Goal: Task Accomplishment & Management: Complete application form

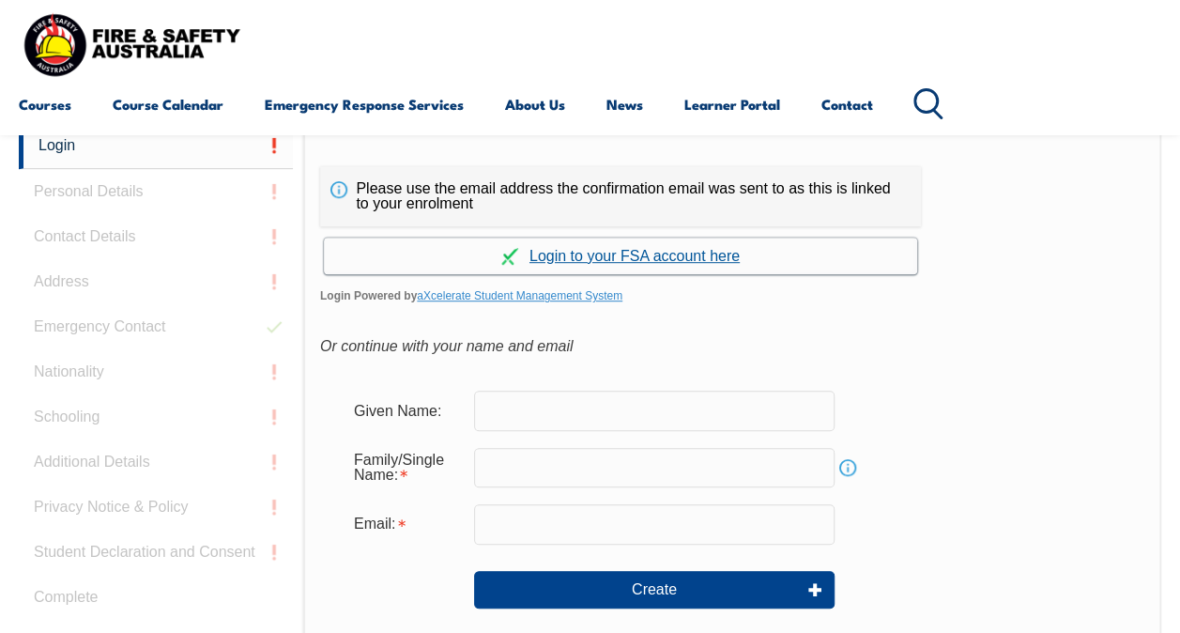
click at [710, 255] on link "Continue with aXcelerate" at bounding box center [620, 256] width 593 height 37
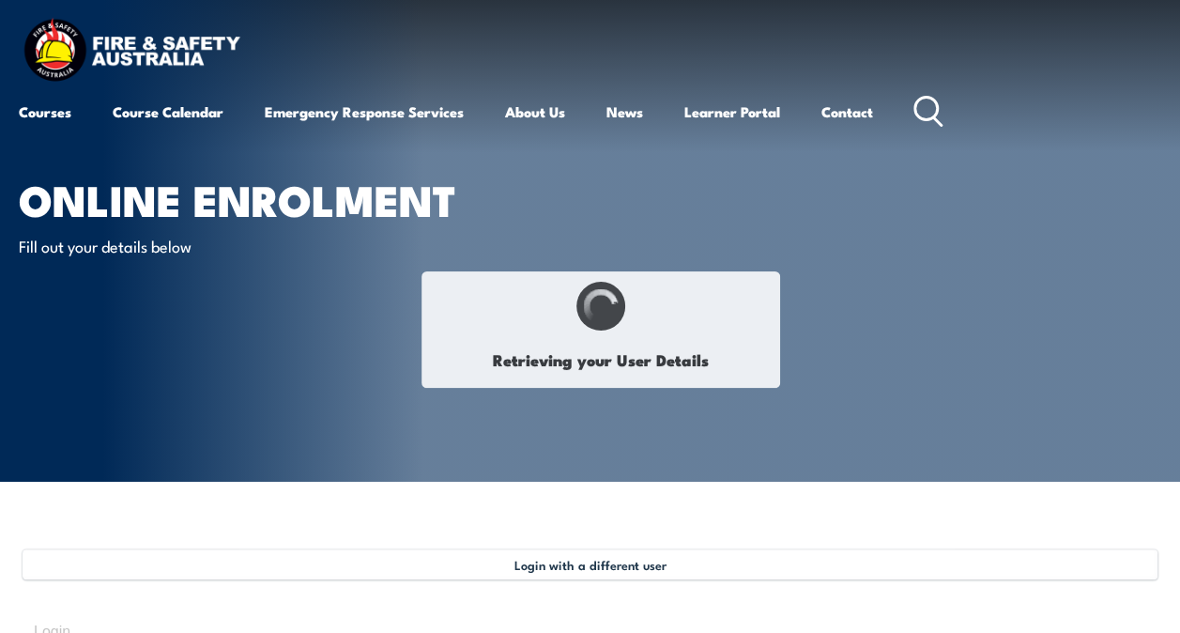
type input "[PERSON_NAME]"
type input "Govender"
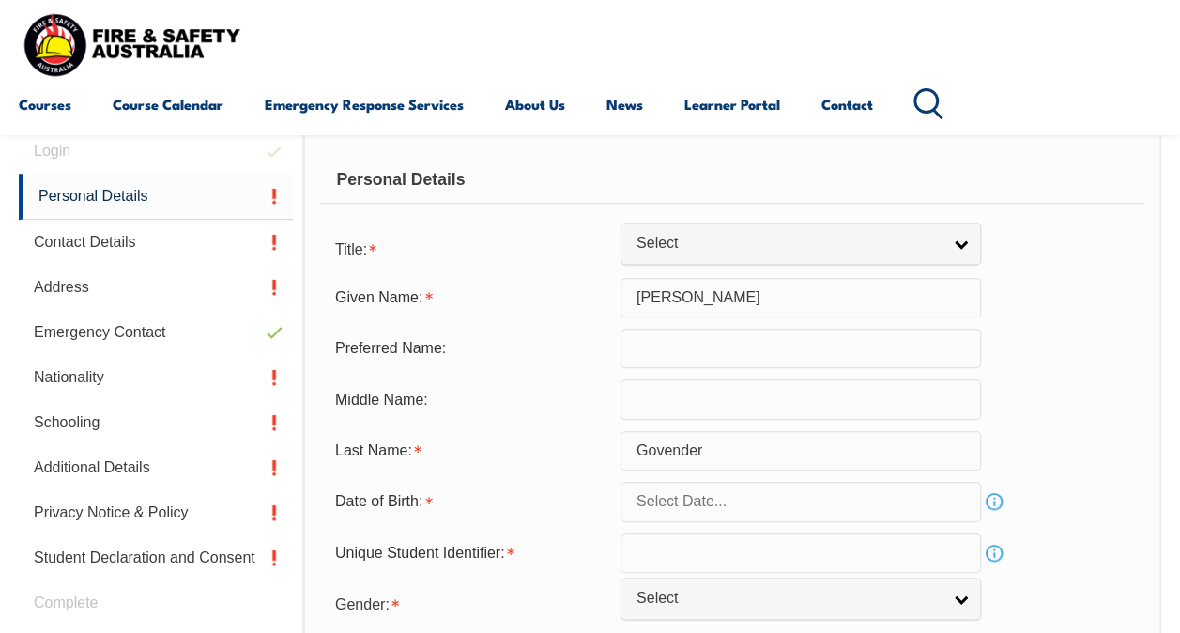
scroll to position [482, 0]
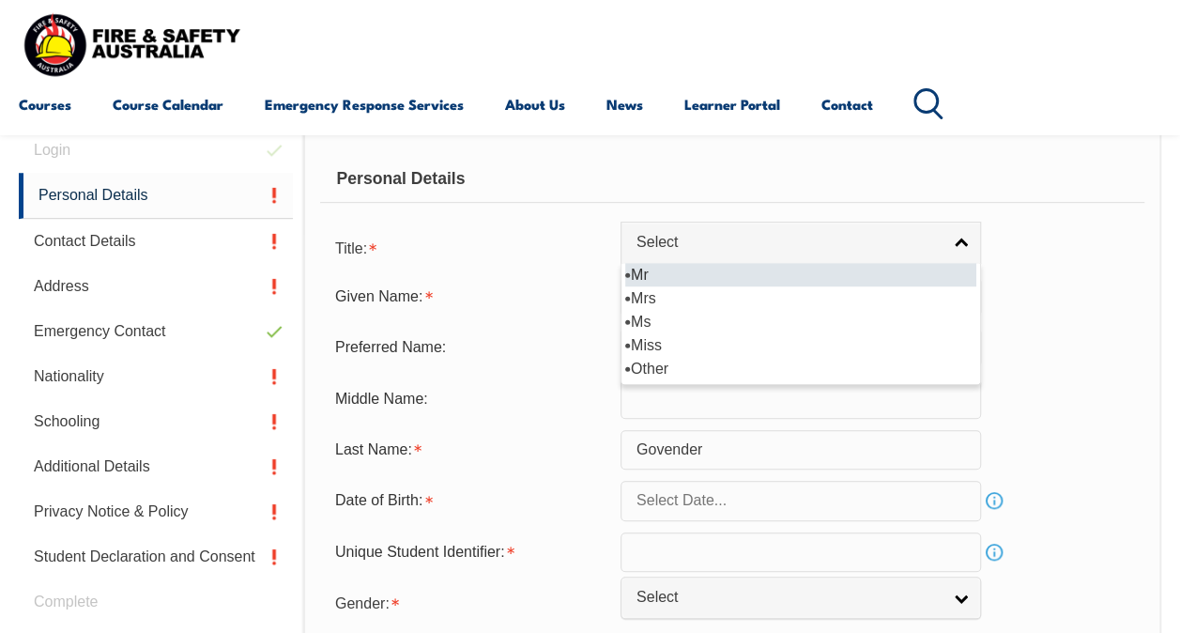
click at [710, 255] on link "Select" at bounding box center [801, 243] width 361 height 42
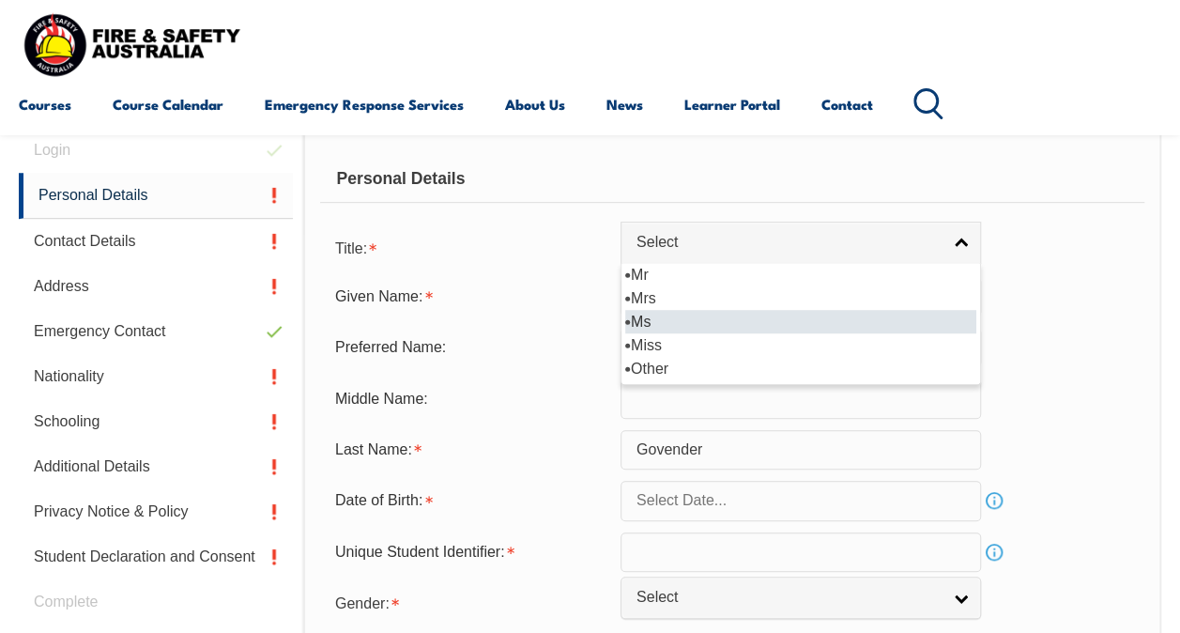
click at [686, 321] on li "Ms" at bounding box center [800, 321] width 351 height 23
select select "Ms"
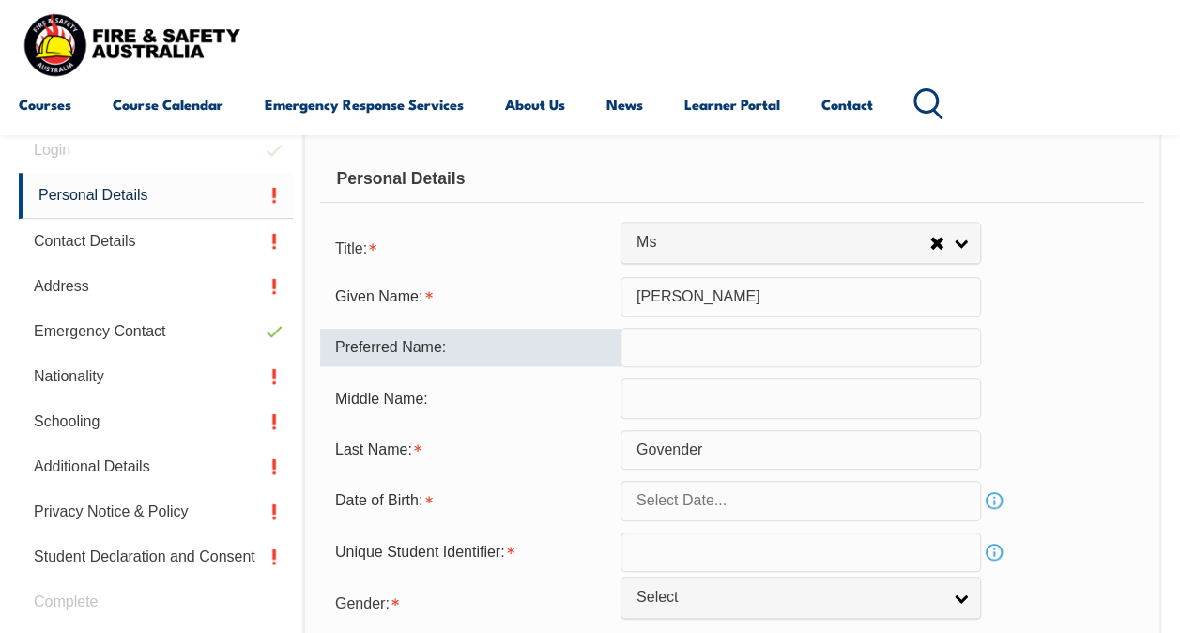
click at [678, 340] on input "text" at bounding box center [801, 347] width 361 height 39
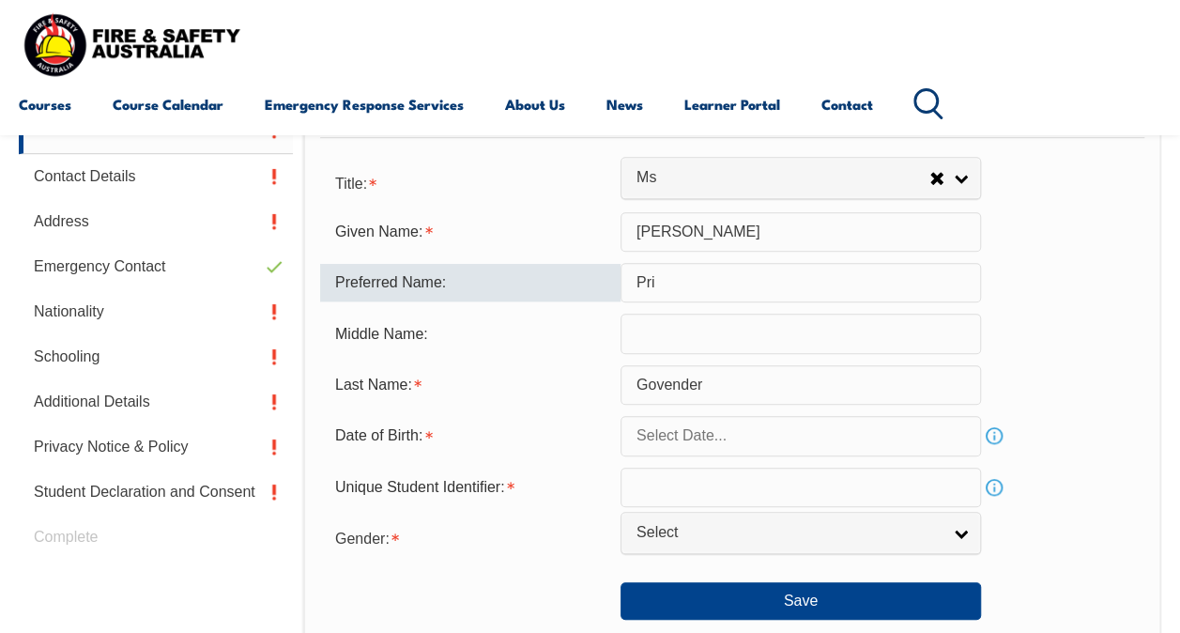
scroll to position [548, 0]
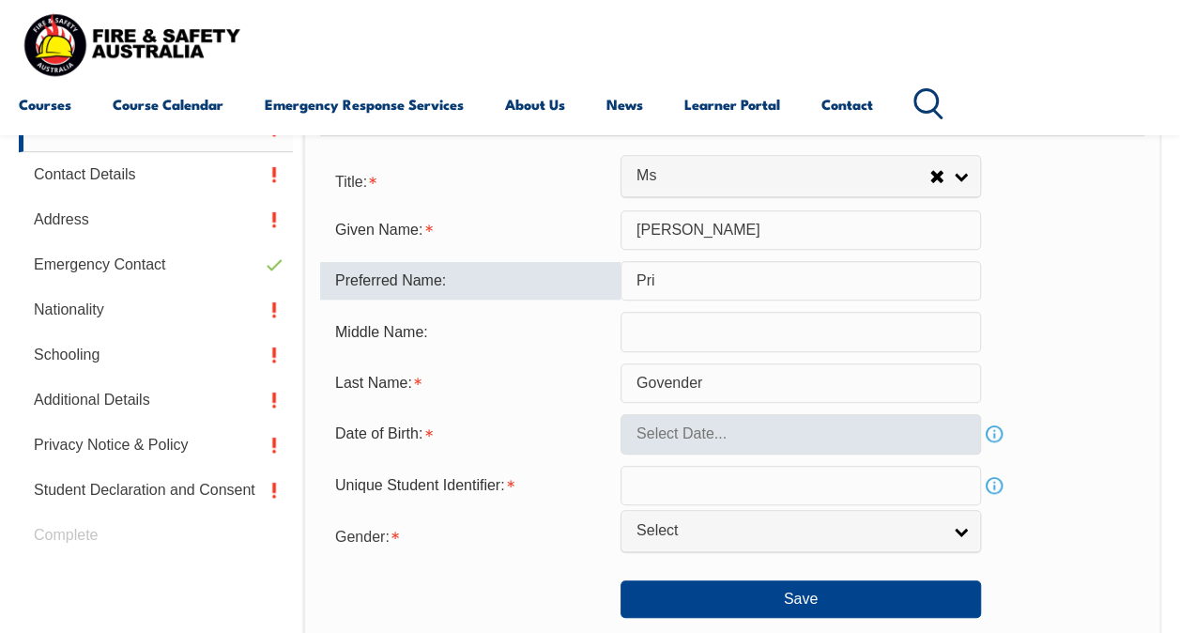
type input "Pri"
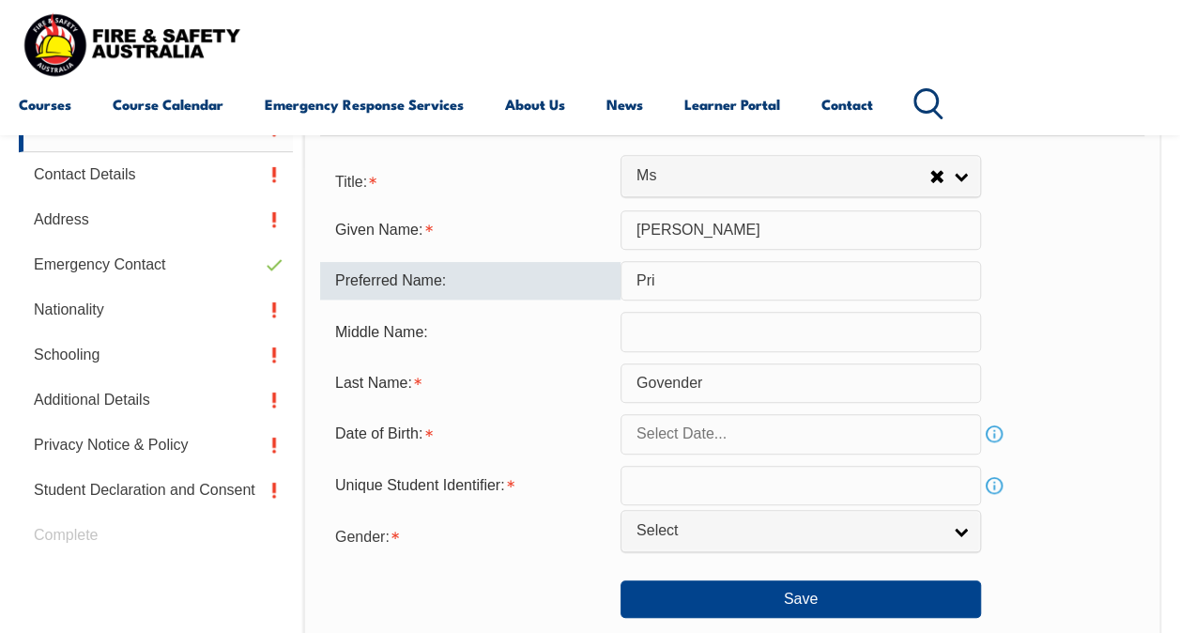
click at [669, 427] on input "text" at bounding box center [801, 433] width 361 height 39
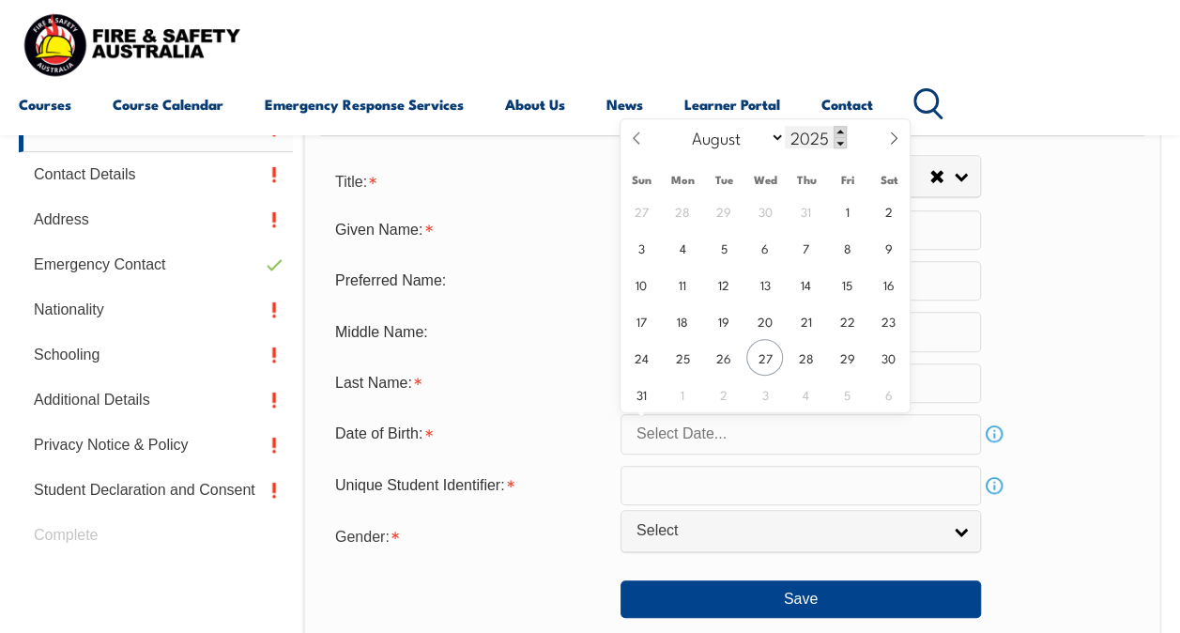
click at [839, 128] on span at bounding box center [840, 131] width 13 height 11
click at [839, 144] on span at bounding box center [840, 142] width 13 height 11
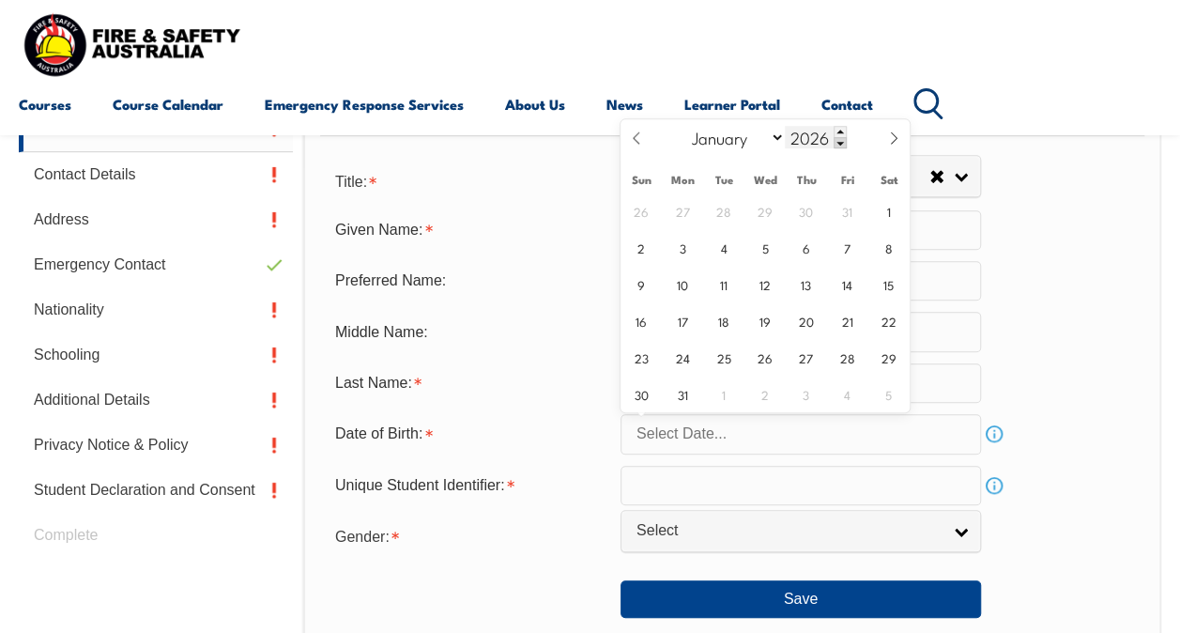
click at [839, 144] on span at bounding box center [840, 142] width 13 height 11
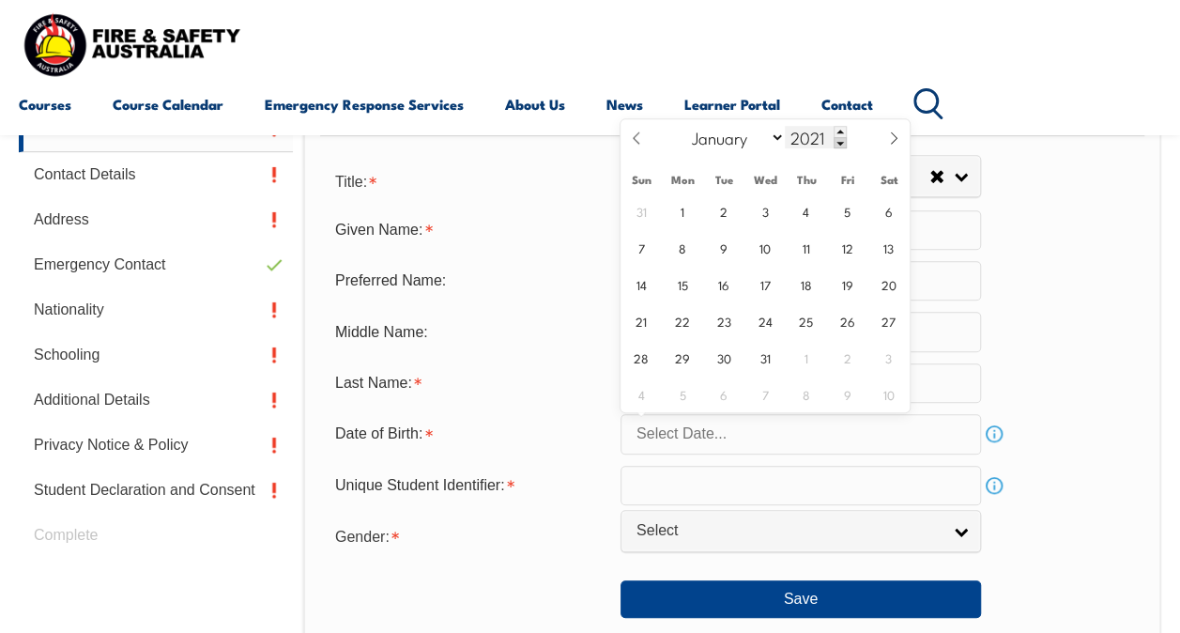
click at [839, 144] on span at bounding box center [840, 142] width 13 height 11
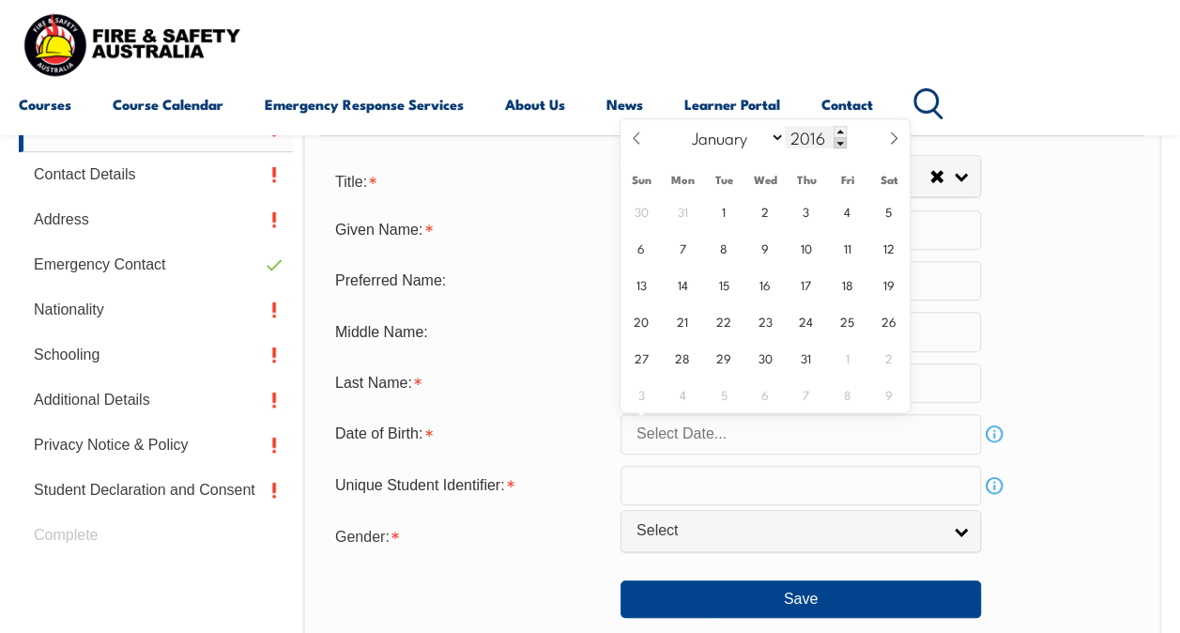
click at [839, 144] on span at bounding box center [840, 142] width 13 height 11
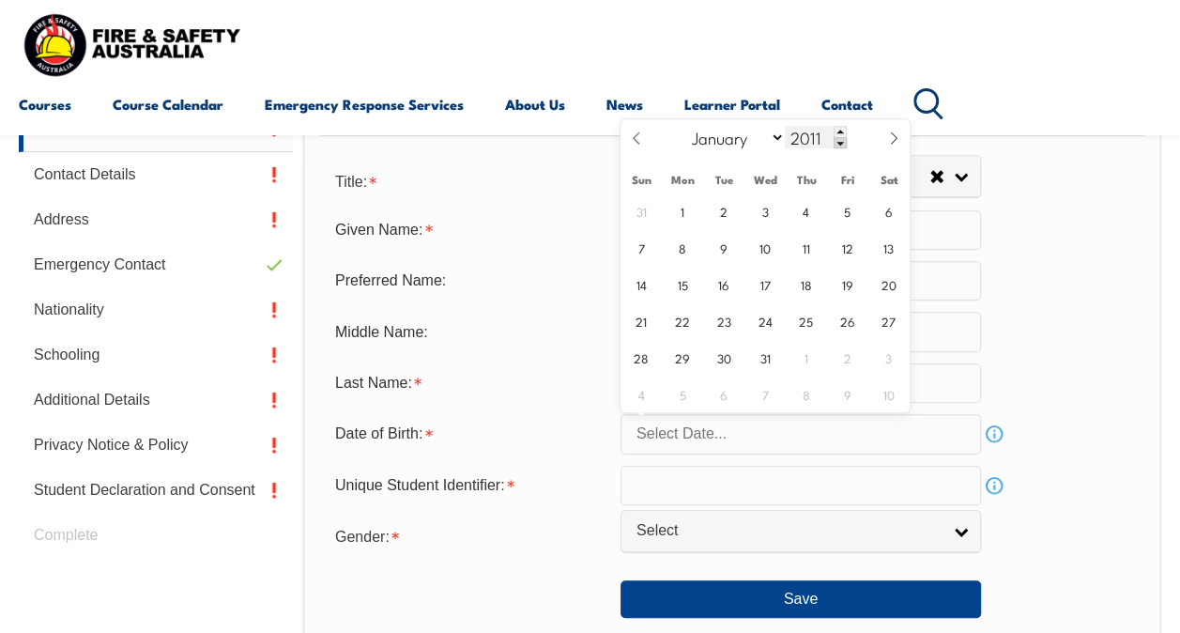
click at [839, 144] on span at bounding box center [840, 142] width 13 height 11
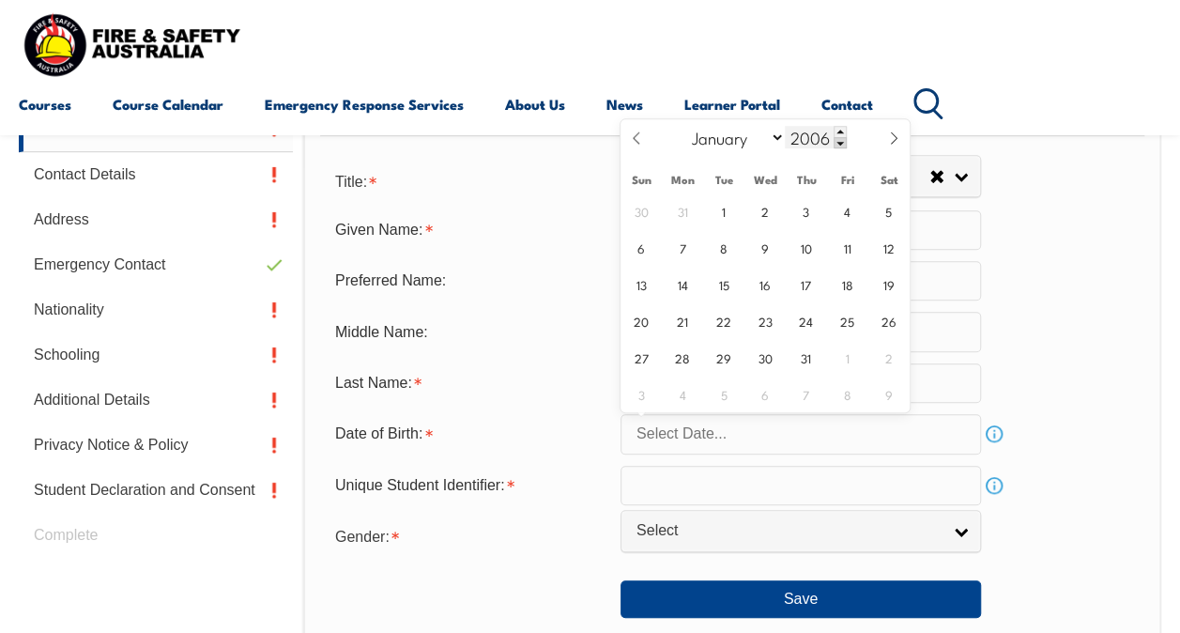
click at [839, 144] on span at bounding box center [840, 142] width 13 height 11
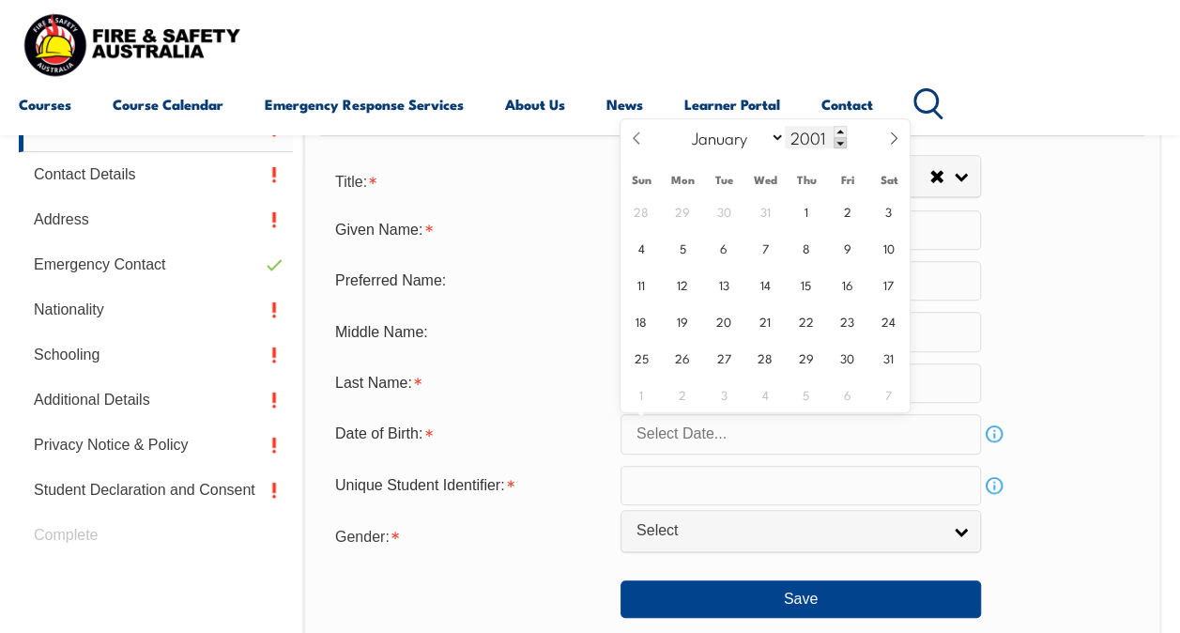
click at [839, 144] on span at bounding box center [840, 142] width 13 height 11
click at [839, 133] on span at bounding box center [840, 131] width 13 height 11
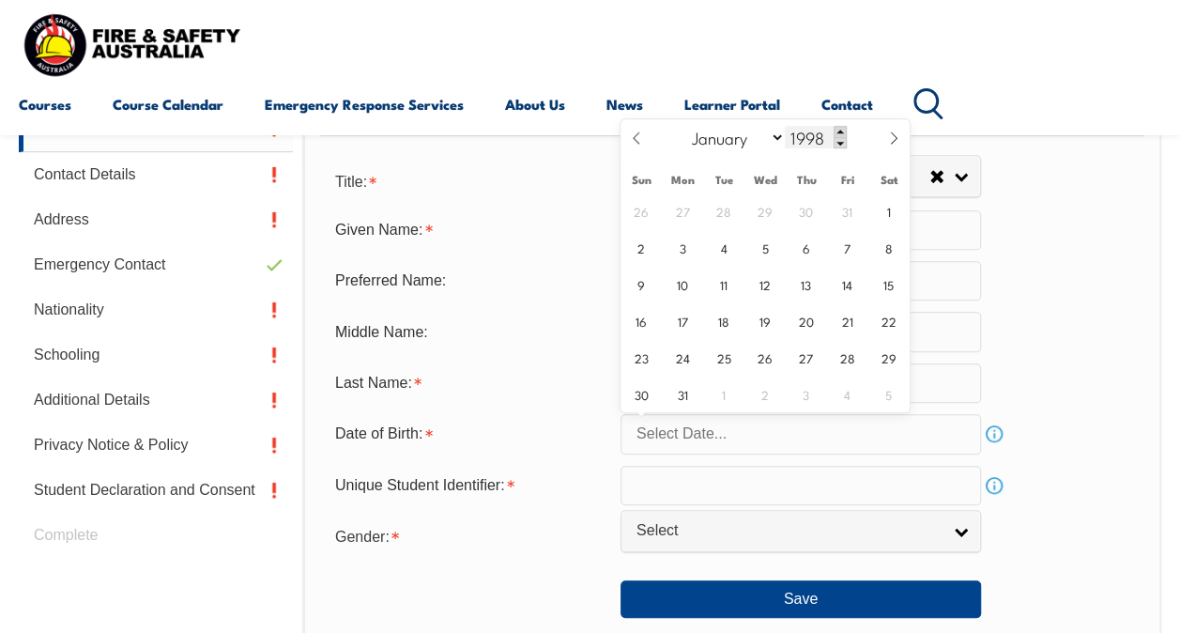
click at [839, 133] on span at bounding box center [840, 131] width 13 height 11
type input "1999"
click at [772, 137] on select "January February March April May June July August September October November De…" at bounding box center [735, 137] width 102 height 24
select select "8"
click at [684, 125] on select "January February March April May June July August September October November De…" at bounding box center [735, 137] width 102 height 24
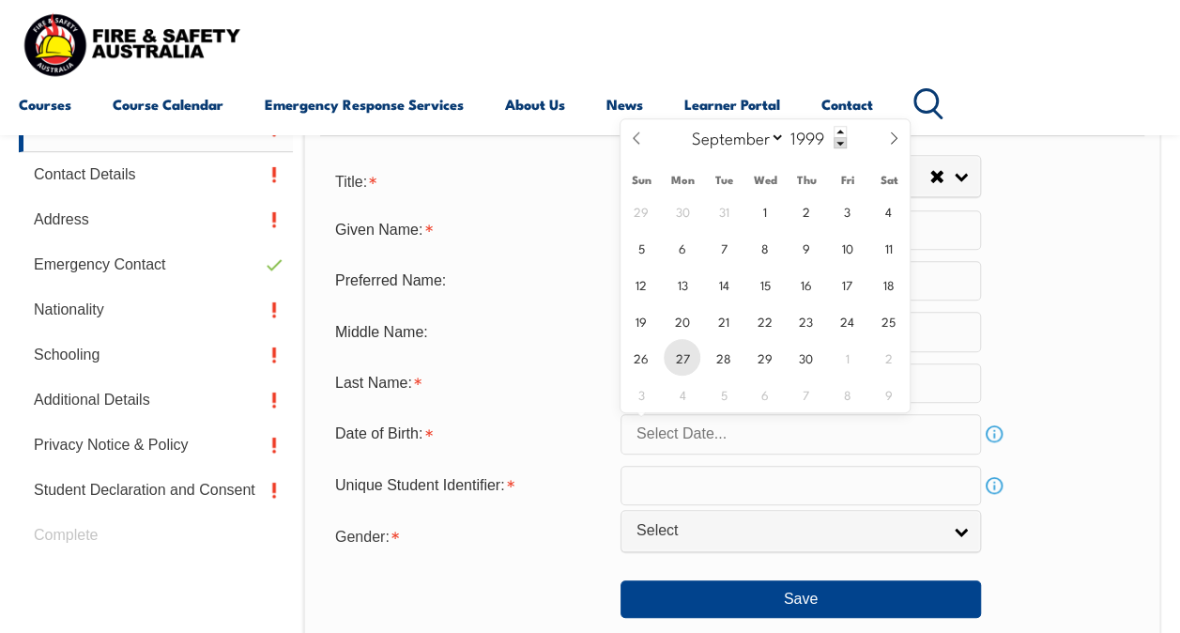
click at [678, 351] on span "27" at bounding box center [682, 357] width 37 height 37
type input "[DATE]"
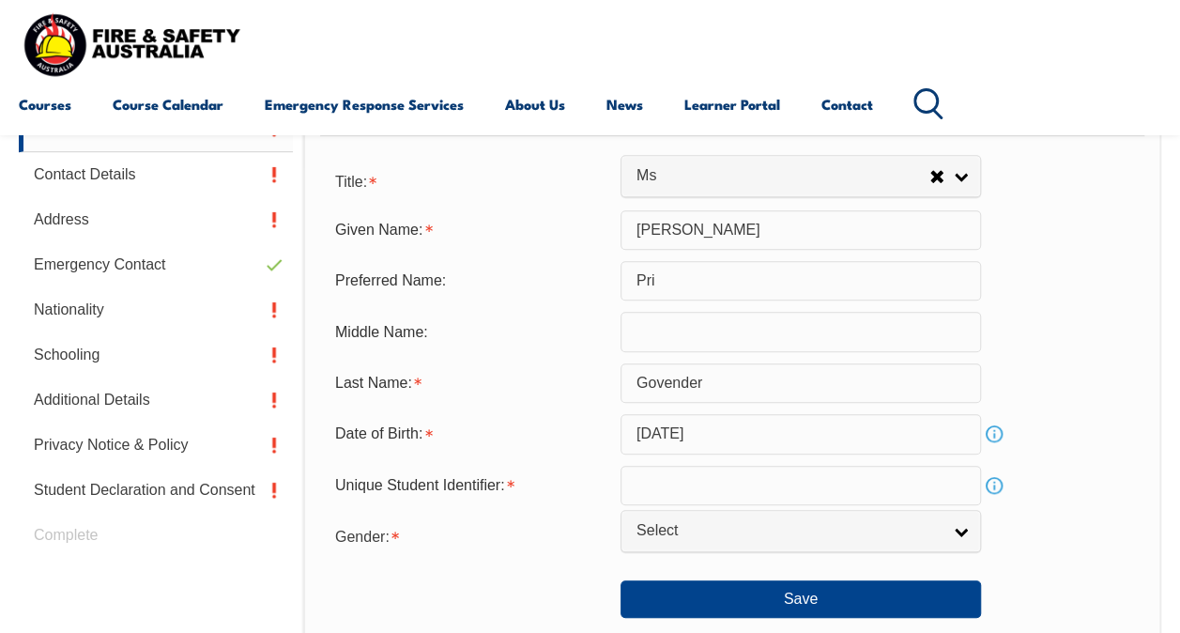
click at [997, 479] on link "Info" at bounding box center [994, 485] width 26 height 26
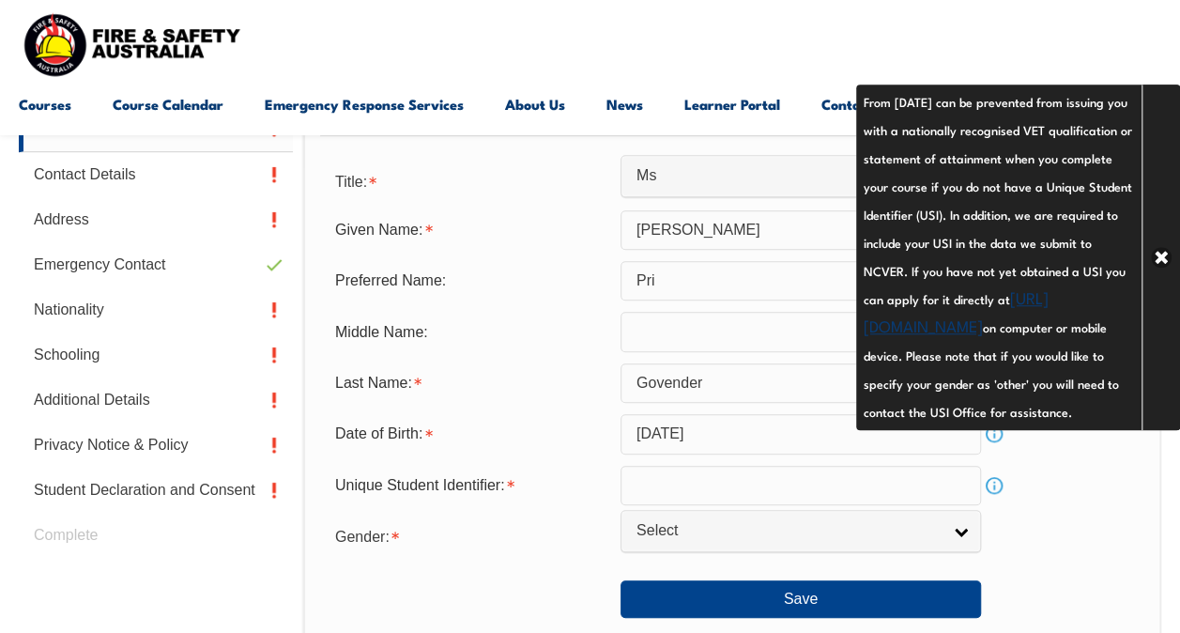
click at [1061, 505] on form "Title: Mr Mrs Ms Miss Other Ms Mr Mrs Ms Miss [PERSON_NAME] Given Name: [PERSON…" at bounding box center [732, 390] width 824 height 457
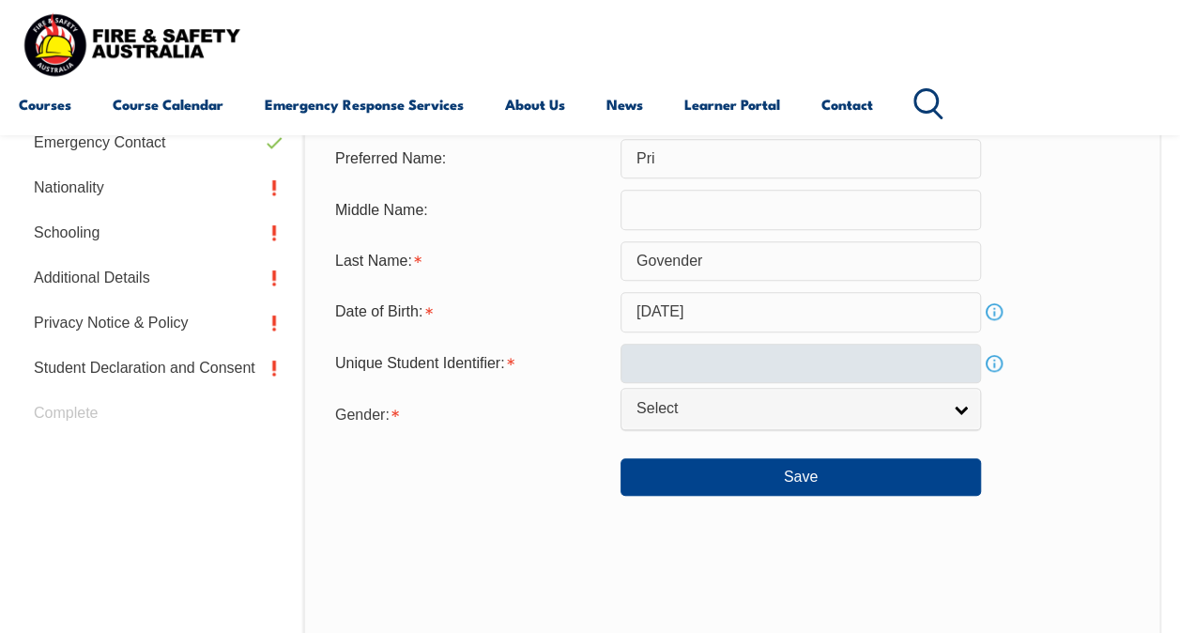
scroll to position [684, 0]
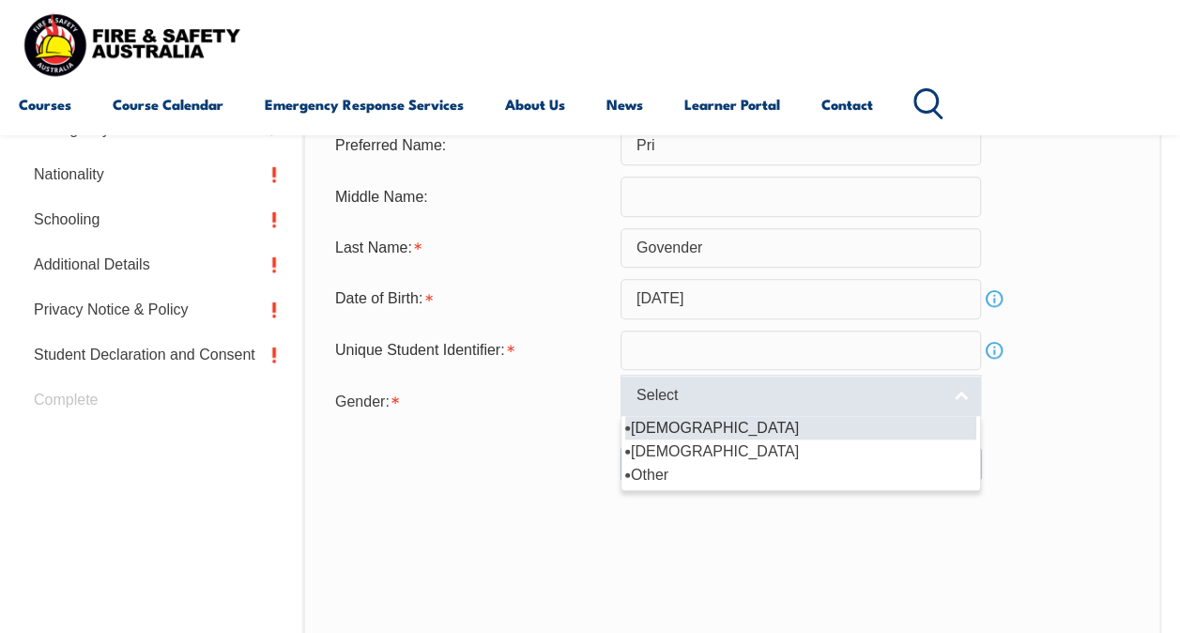
click at [796, 387] on span "Select" at bounding box center [789, 396] width 304 height 20
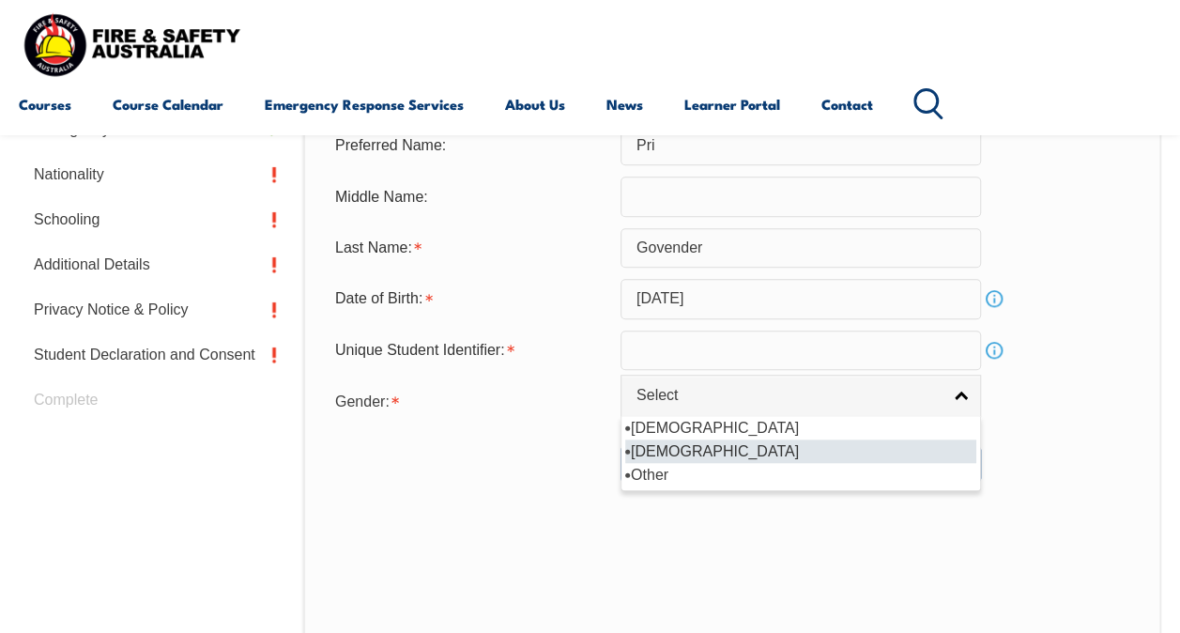
click at [738, 439] on li "[DEMOGRAPHIC_DATA]" at bounding box center [800, 450] width 351 height 23
select select "F"
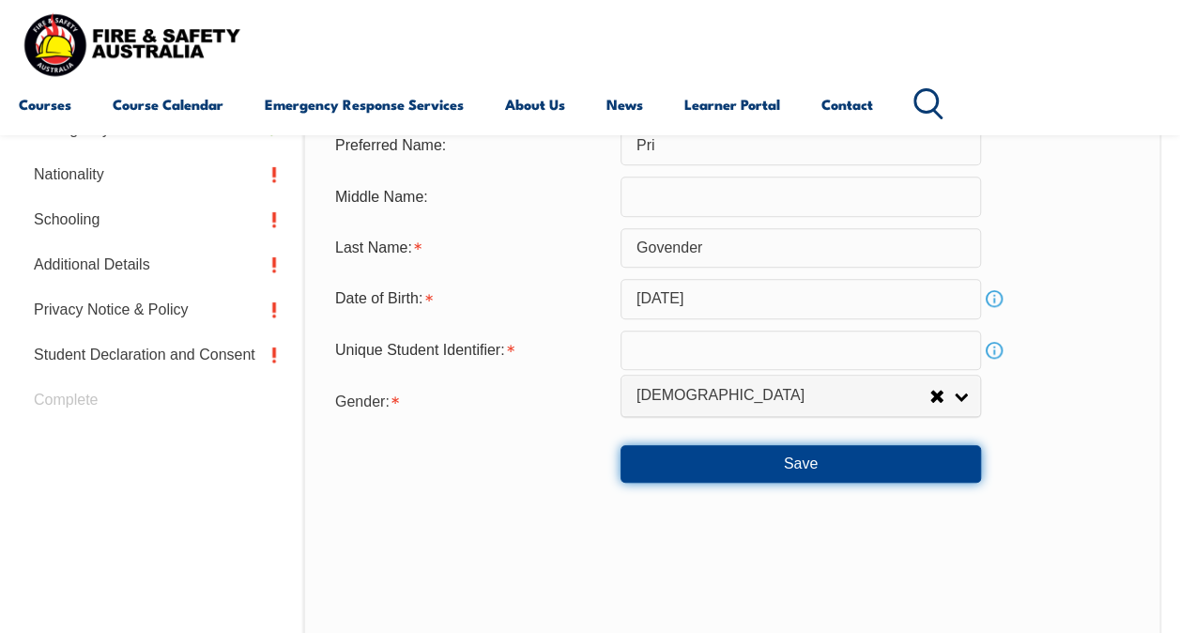
click at [745, 461] on button "Save" at bounding box center [801, 464] width 361 height 38
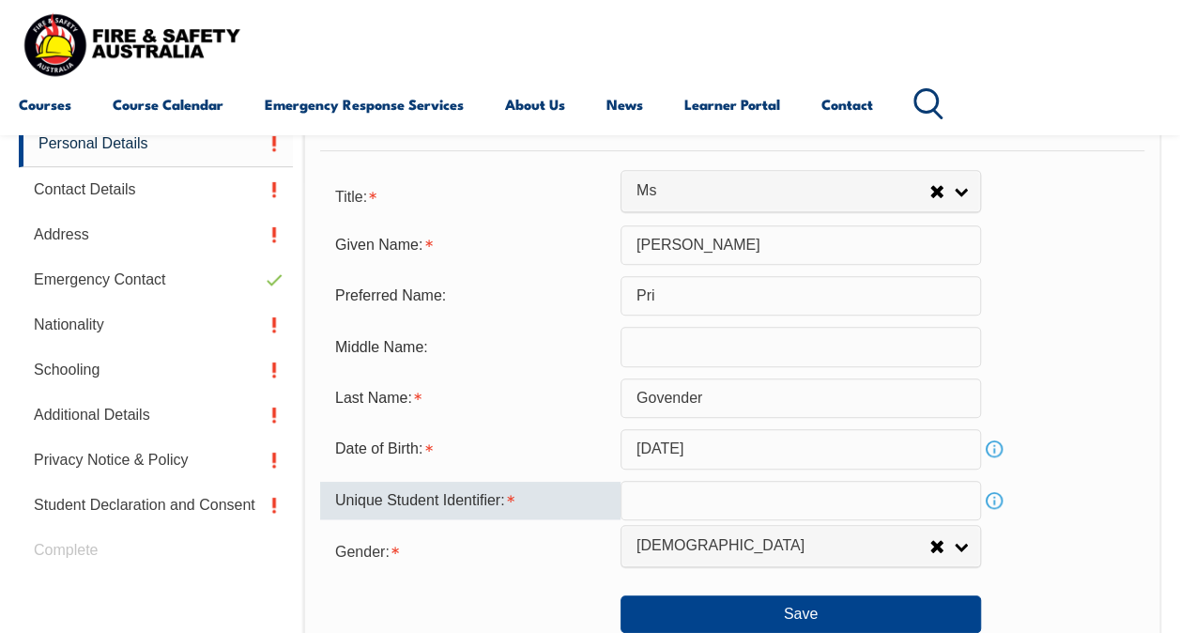
scroll to position [516, 0]
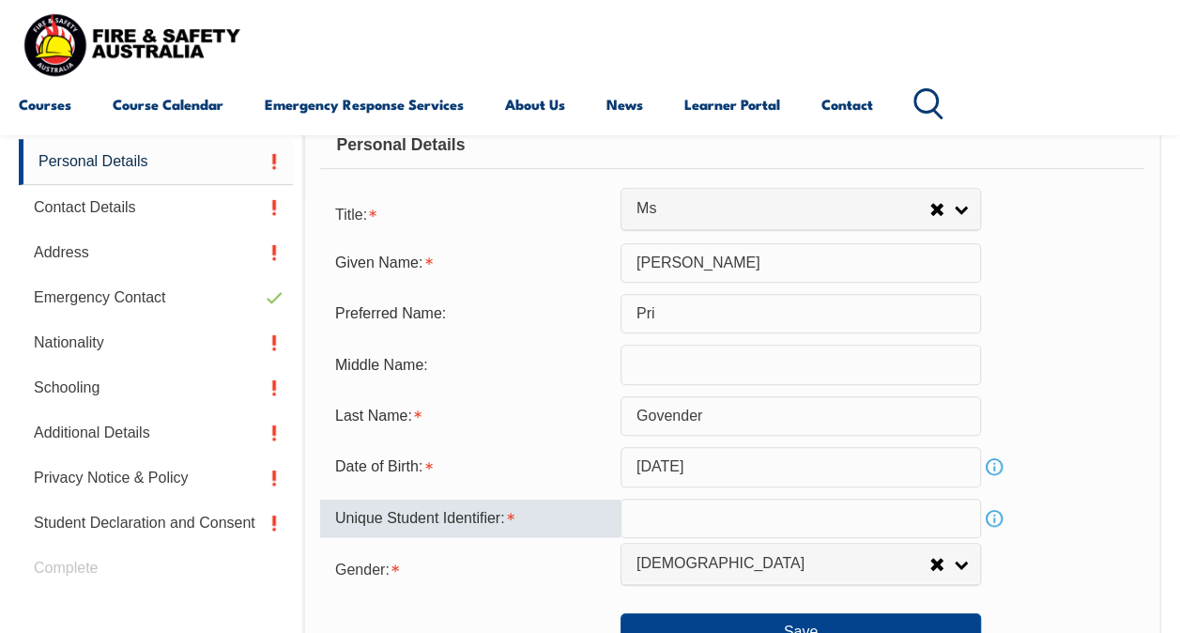
click at [1085, 396] on div "Last Name: Govender" at bounding box center [732, 415] width 824 height 39
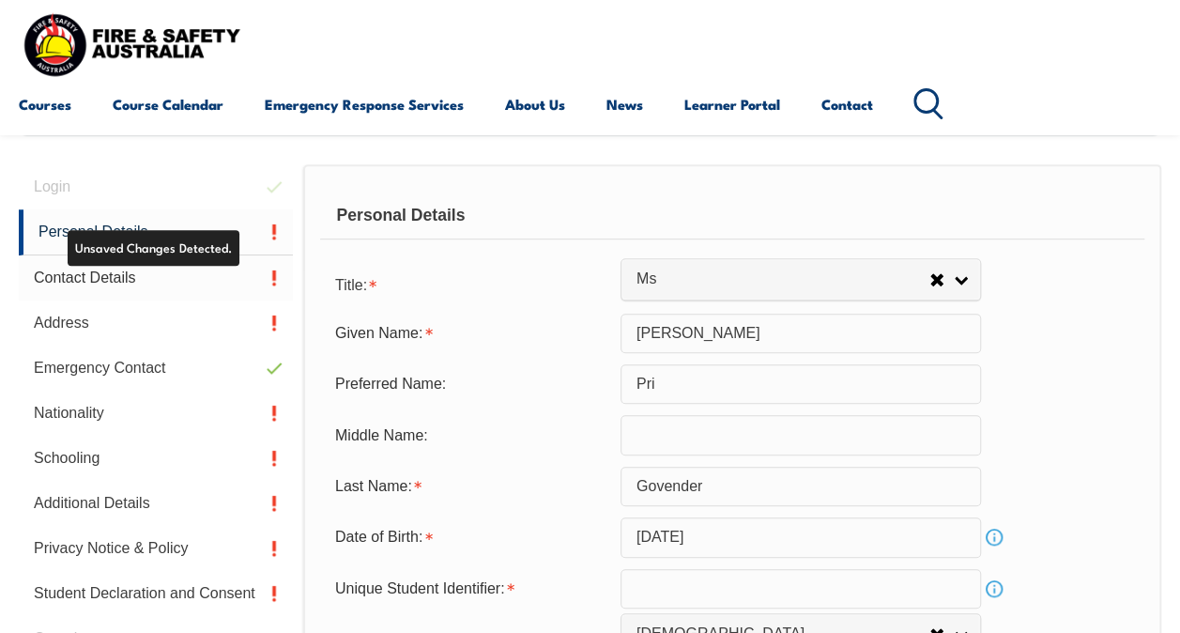
scroll to position [444, 0]
click at [202, 268] on link "Contact Details" at bounding box center [156, 278] width 274 height 45
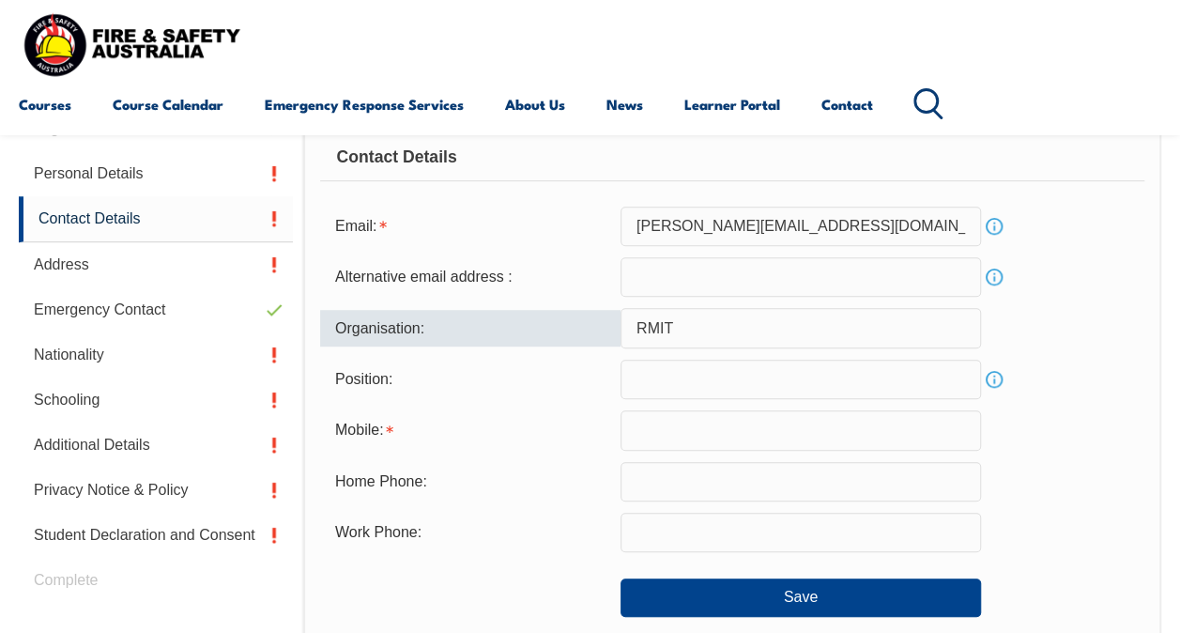
scroll to position [504, 0]
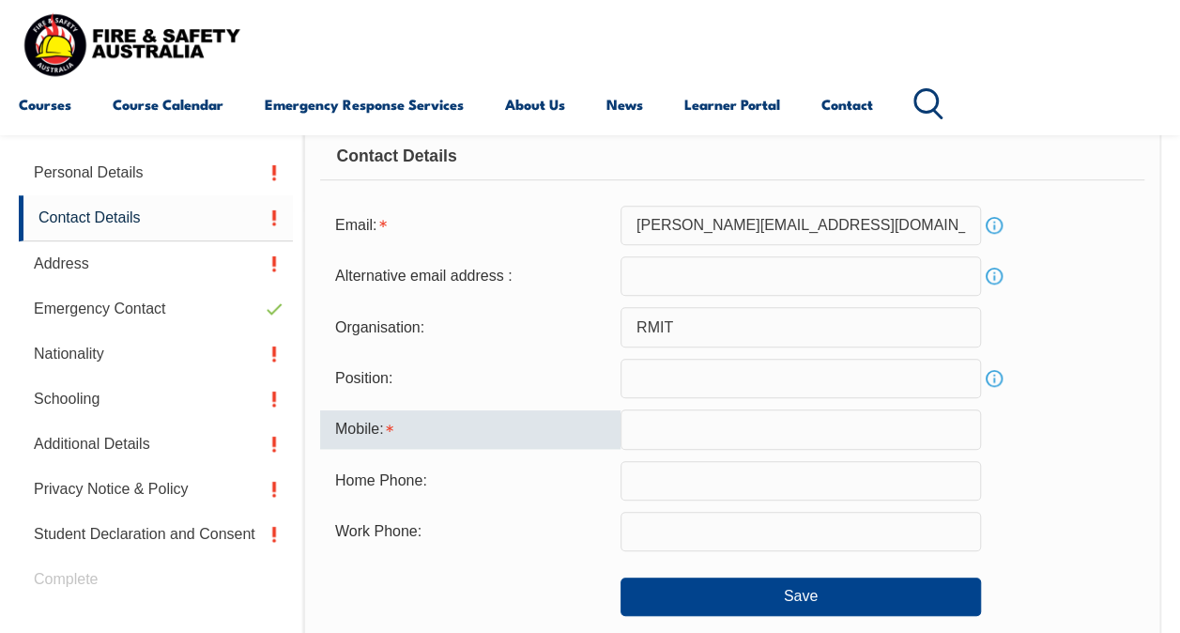
click at [686, 422] on input "text" at bounding box center [801, 428] width 361 height 39
type input "0499226993"
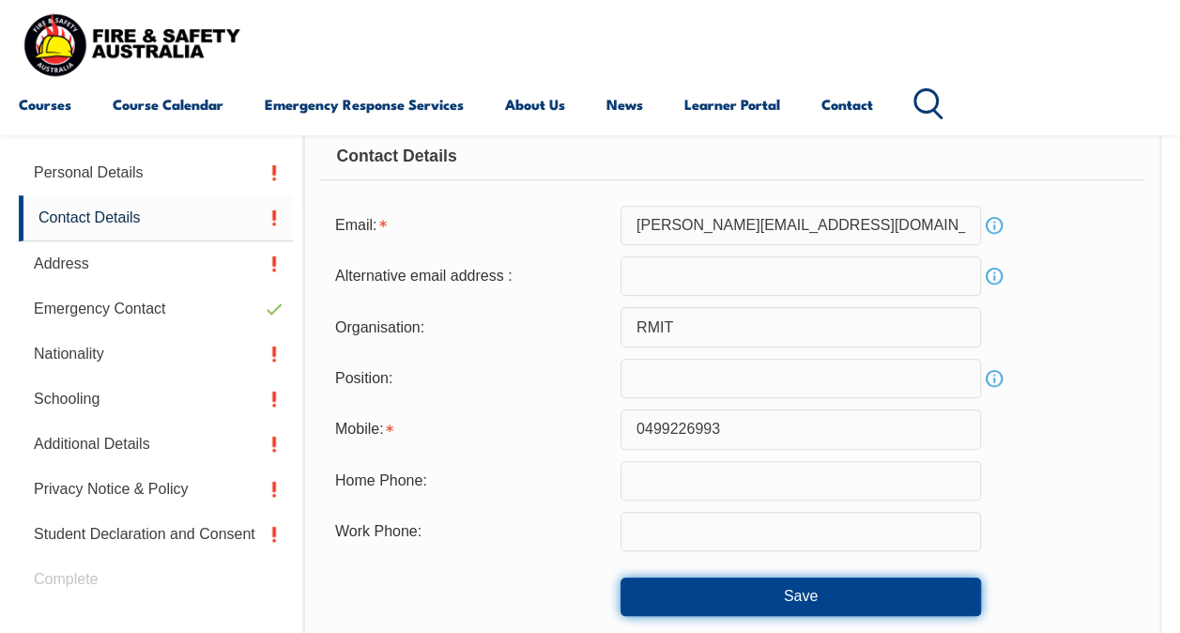
click at [769, 593] on button "Save" at bounding box center [801, 596] width 361 height 38
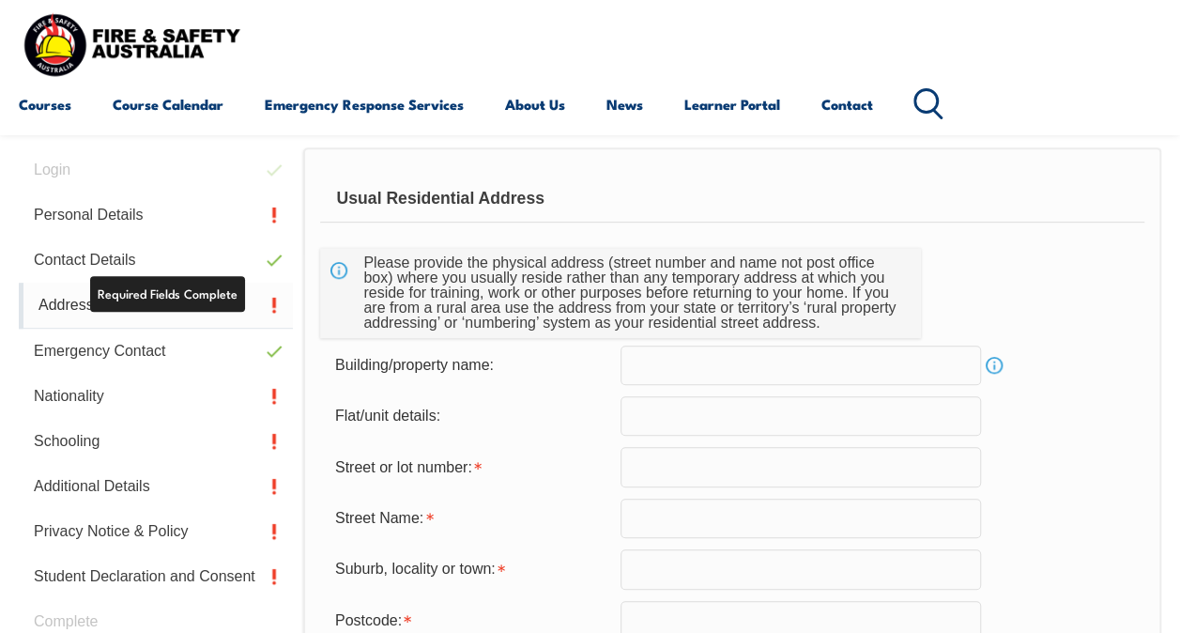
click at [231, 265] on link "Contact Details" at bounding box center [156, 260] width 274 height 45
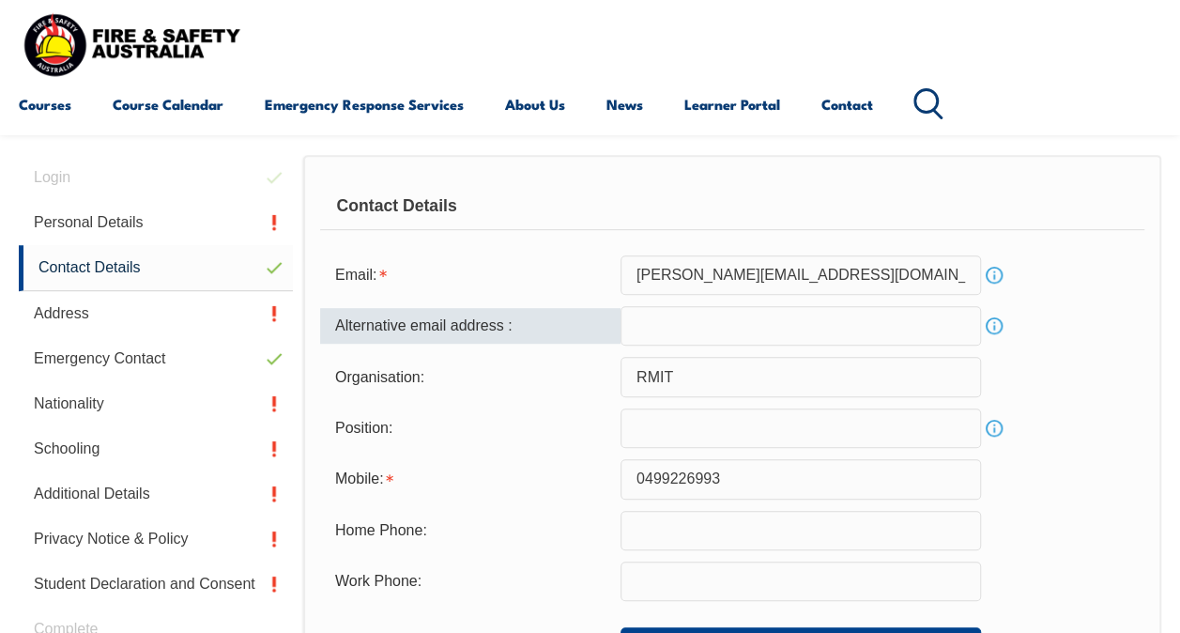
scroll to position [455, 0]
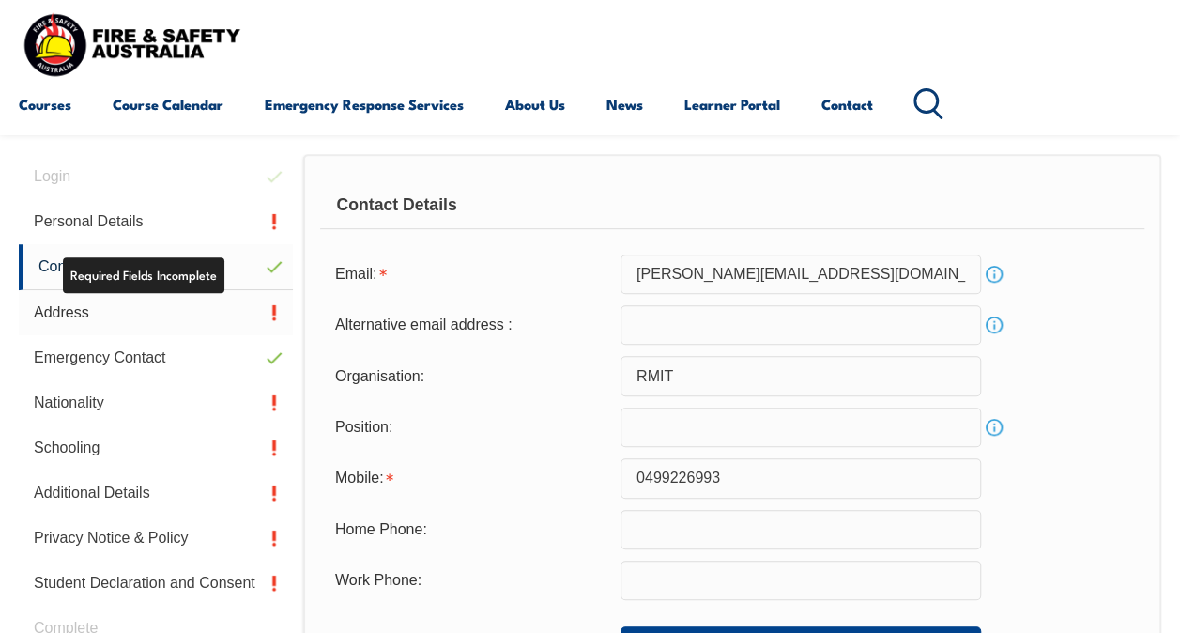
click at [190, 310] on link "Address" at bounding box center [156, 312] width 274 height 45
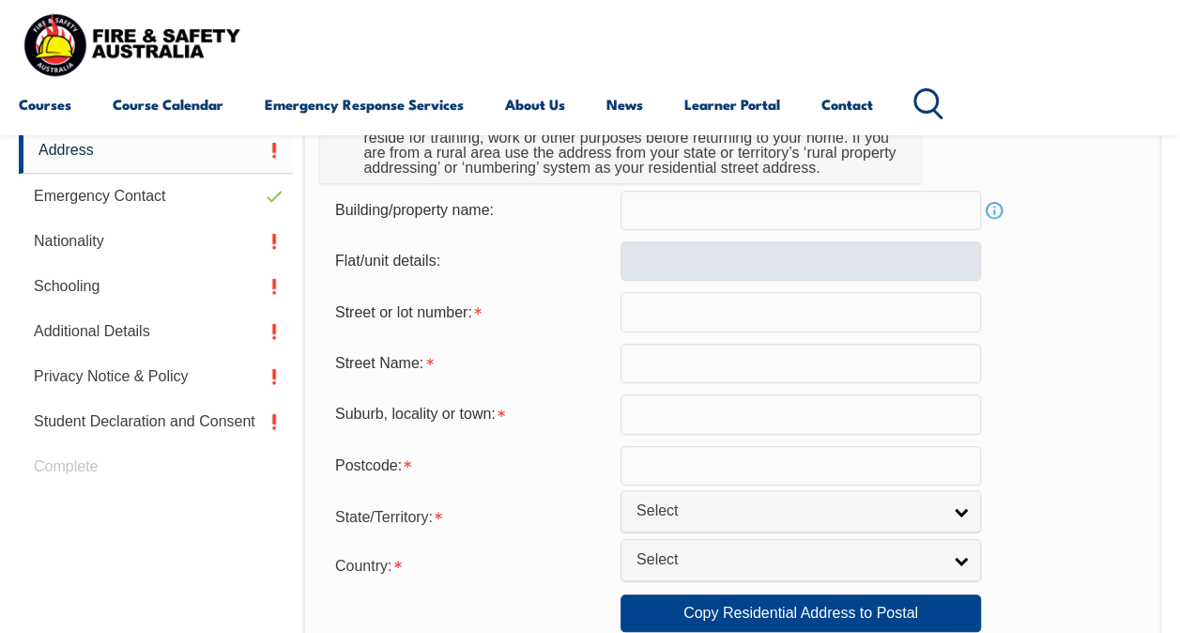
scroll to position [618, 0]
